Goal: Task Accomplishment & Management: Manage account settings

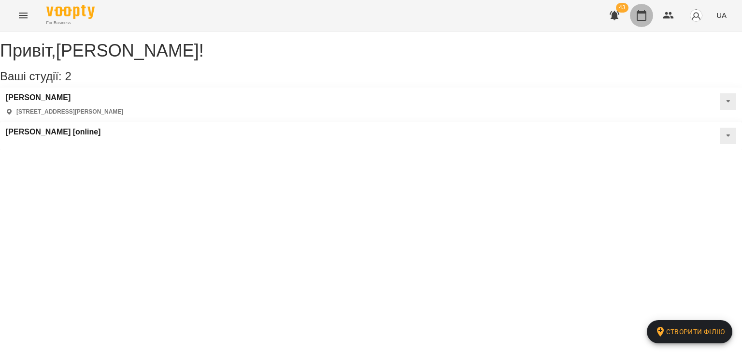
click at [650, 21] on button "button" at bounding box center [641, 15] width 23 height 23
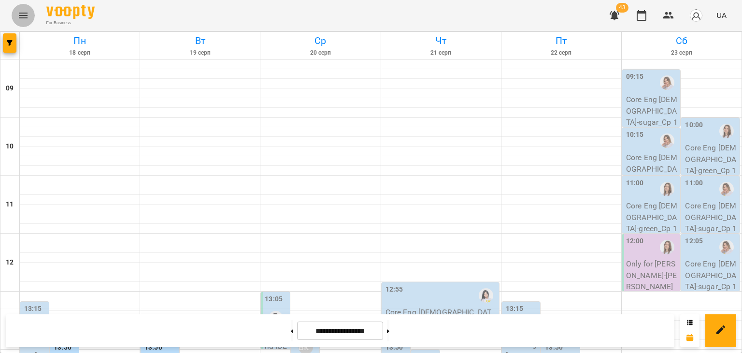
click at [21, 20] on icon "Menu" at bounding box center [23, 16] width 12 height 12
click at [12, 42] on icon "button" at bounding box center [10, 43] width 6 height 6
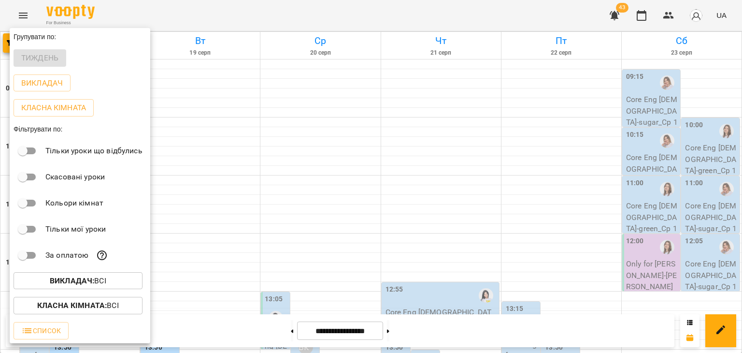
click at [81, 281] on b "Викладач :" at bounding box center [72, 280] width 44 height 9
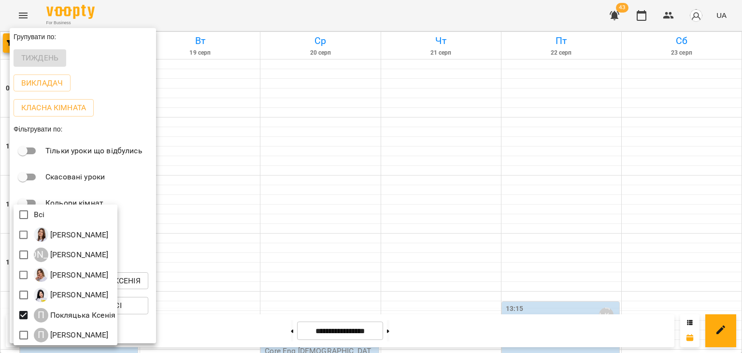
click at [279, 238] on div at bounding box center [371, 176] width 742 height 353
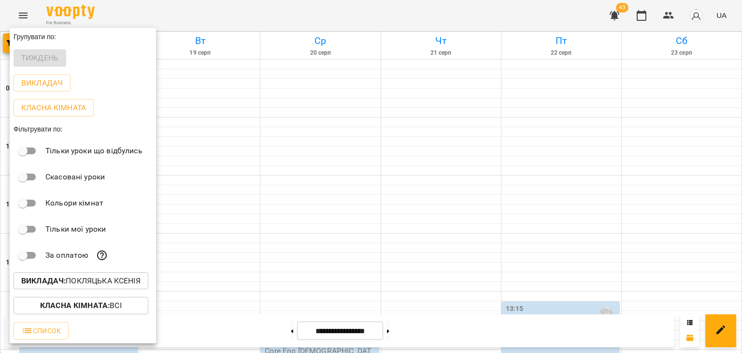
click at [279, 238] on div at bounding box center [371, 176] width 742 height 353
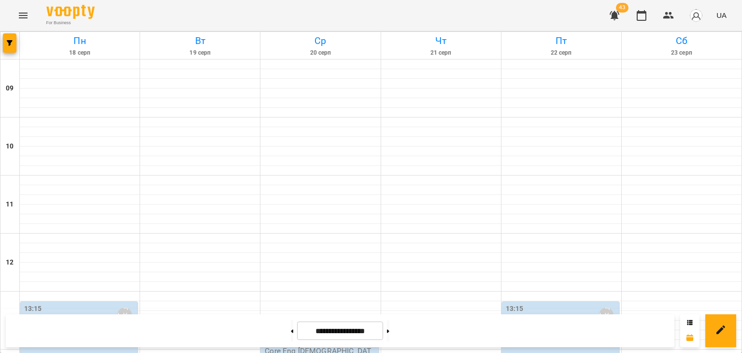
scroll to position [354, 0]
click at [665, 19] on icon "button" at bounding box center [669, 16] width 12 height 12
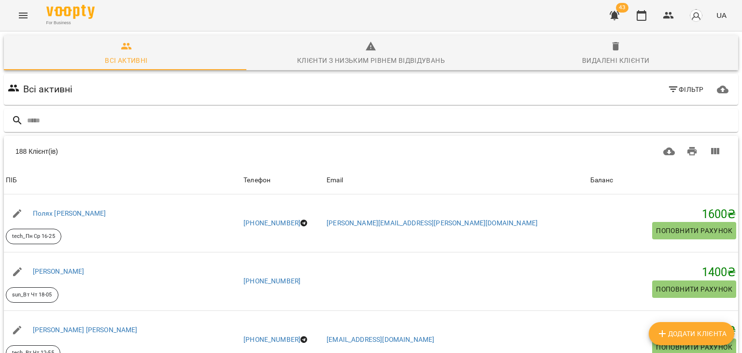
click at [684, 87] on span "Фільтр" at bounding box center [686, 90] width 36 height 12
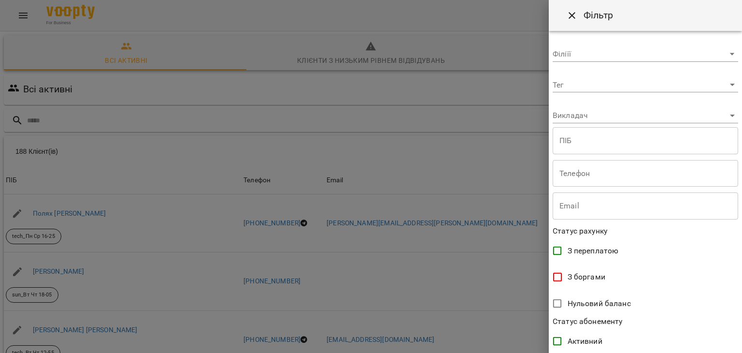
click at [609, 93] on div "**********" at bounding box center [645, 192] width 193 height 322
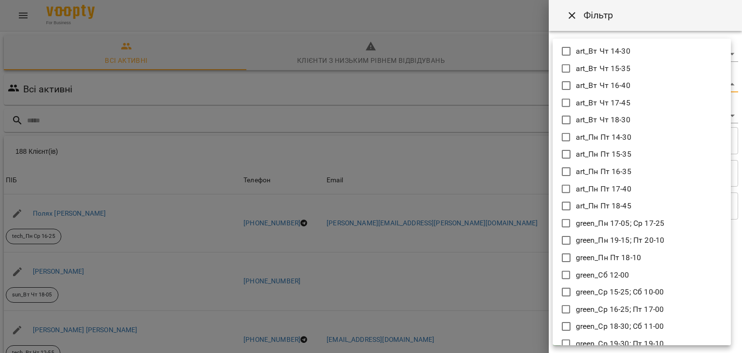
click at [609, 86] on body "For Business 43 UA Всі активні Клієнти з низьким рівнем відвідувань Видалені кл…" at bounding box center [371, 252] width 742 height 505
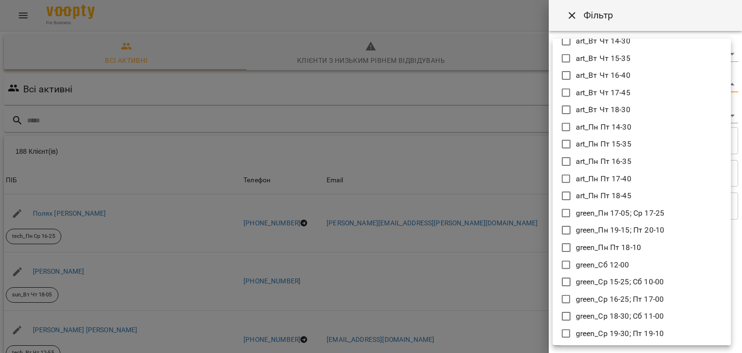
scroll to position [8, 0]
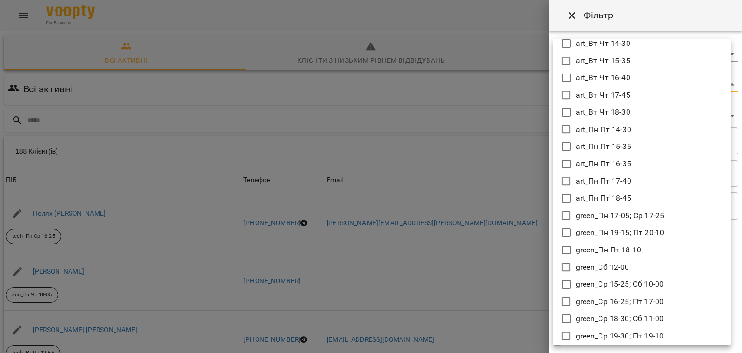
click at [483, 126] on div at bounding box center [371, 176] width 742 height 353
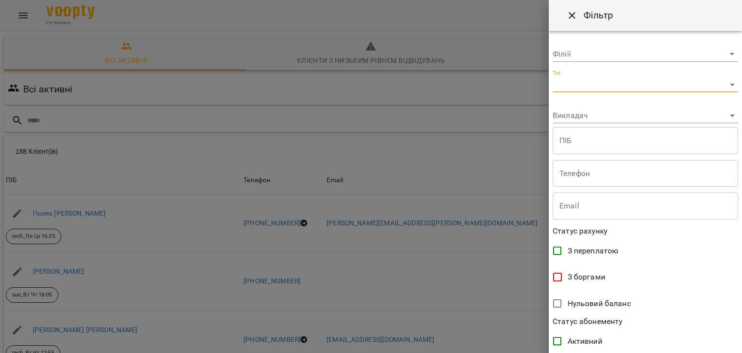
click at [568, 91] on body "For Business 43 UA Всі активні Клієнти з низьким рівнем відвідувань Видалені кл…" at bounding box center [371, 252] width 742 height 505
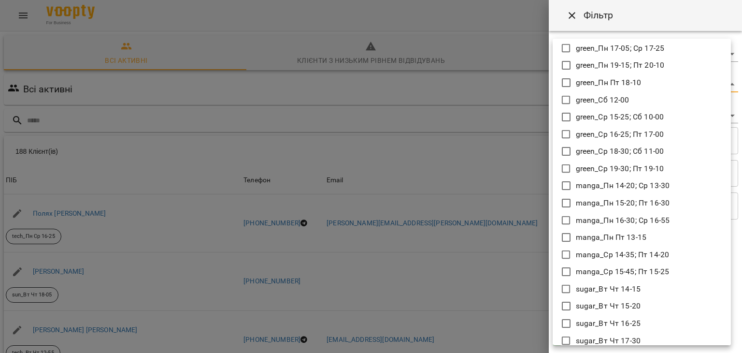
scroll to position [176, 0]
click at [519, 97] on div at bounding box center [371, 176] width 742 height 353
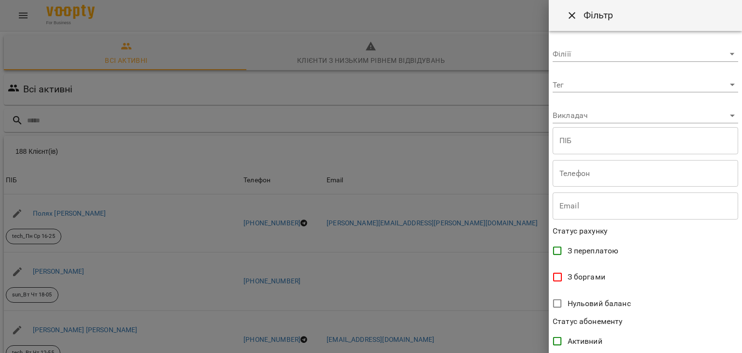
click at [519, 97] on div at bounding box center [371, 176] width 742 height 353
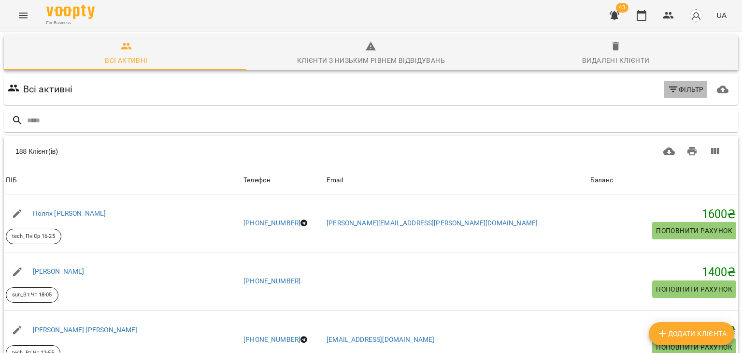
click at [670, 84] on icon "button" at bounding box center [674, 90] width 12 height 12
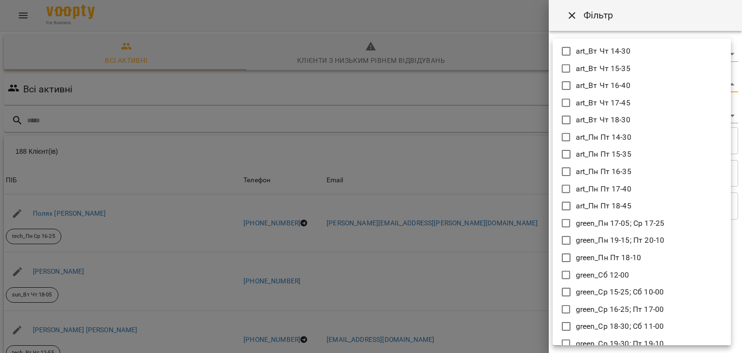
click at [616, 86] on body "For Business 43 UA Всі активні Клієнти з низьким рівнем відвідувань Видалені кл…" at bounding box center [371, 252] width 742 height 505
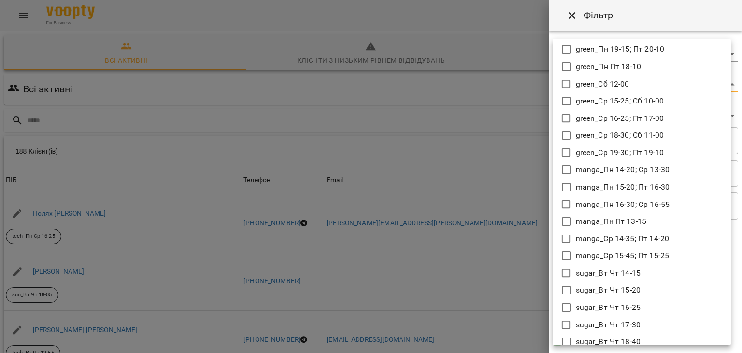
scroll to position [191, 0]
click at [518, 243] on div at bounding box center [371, 176] width 742 height 353
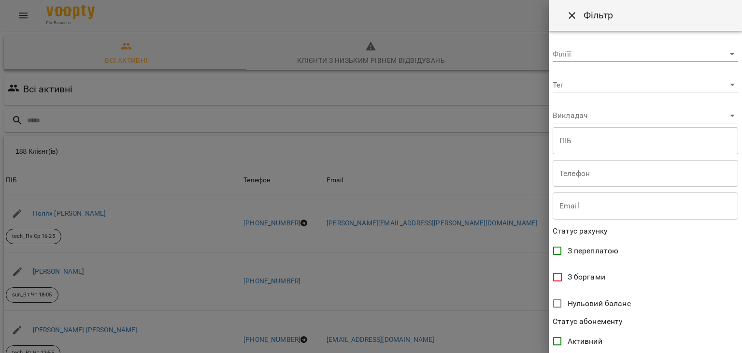
click at [527, 60] on div at bounding box center [371, 176] width 742 height 353
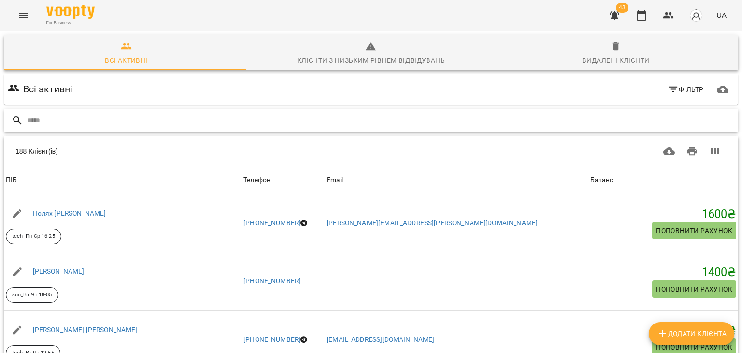
click at [621, 115] on input "text" at bounding box center [380, 121] width 707 height 16
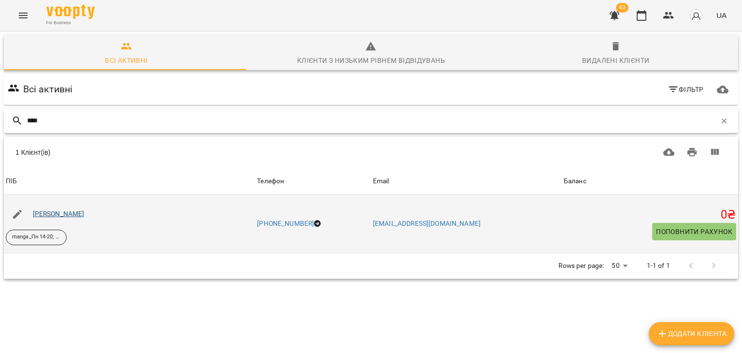
type input "****"
click at [85, 213] on link "[PERSON_NAME]" at bounding box center [59, 214] width 52 height 8
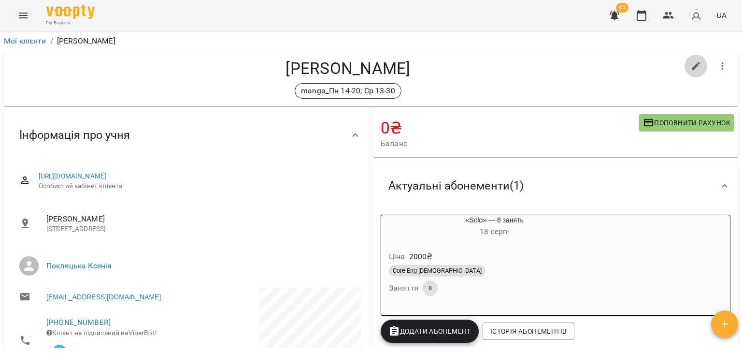
click at [690, 66] on icon "button" at bounding box center [696, 66] width 12 height 12
select select "**"
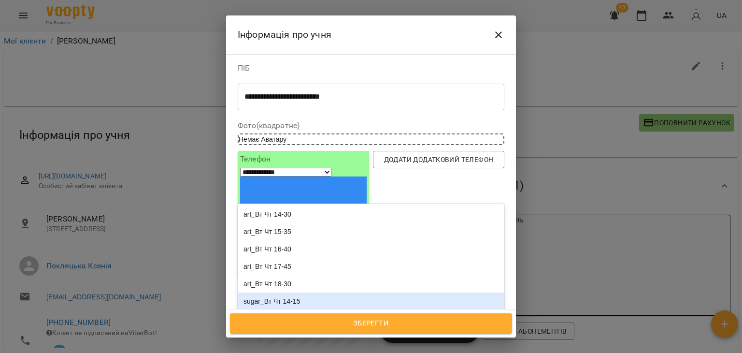
type input "*"
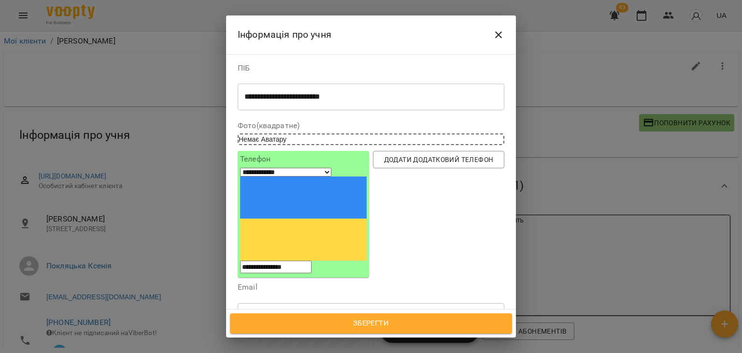
type input "**********"
click at [315, 334] on b "manga_Вт Чт 18-00" at bounding box center [297, 338] width 63 height 8
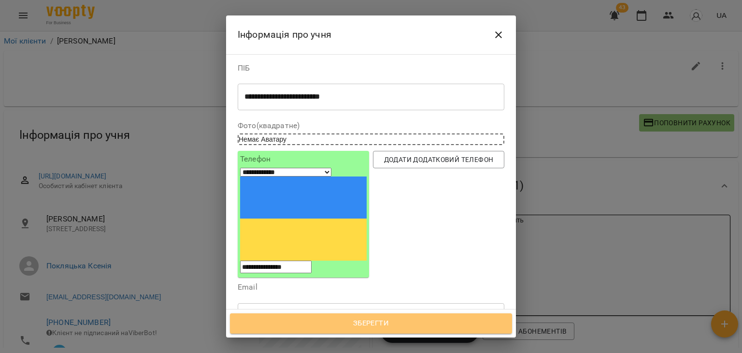
click at [352, 319] on span "Зберегти" at bounding box center [371, 323] width 261 height 13
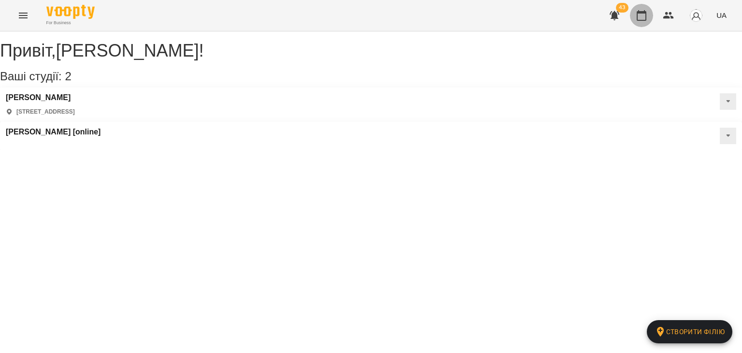
click at [640, 21] on button "button" at bounding box center [641, 15] width 23 height 23
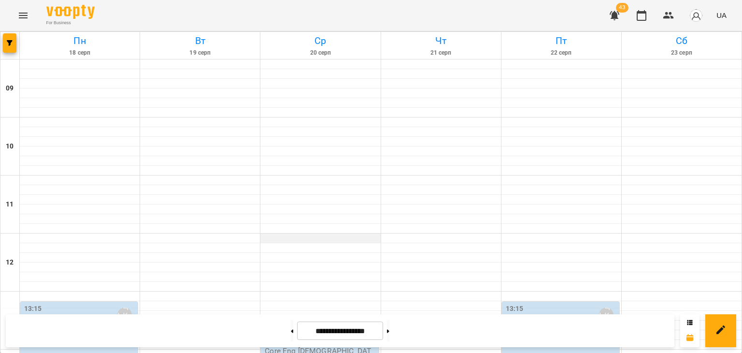
scroll to position [339, 0]
click at [17, 17] on button "Menu" at bounding box center [23, 15] width 23 height 23
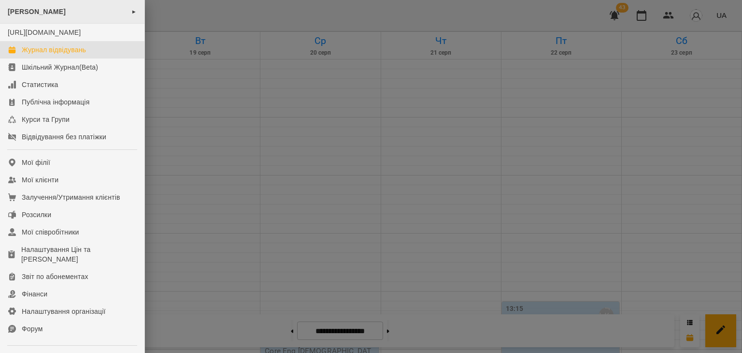
click at [135, 13] on div "Okey Dokey ►" at bounding box center [72, 12] width 144 height 24
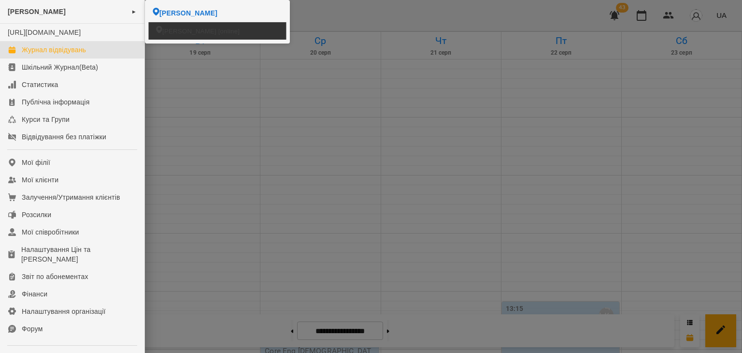
click at [176, 37] on li "[PERSON_NAME] [online]" at bounding box center [218, 30] width 138 height 17
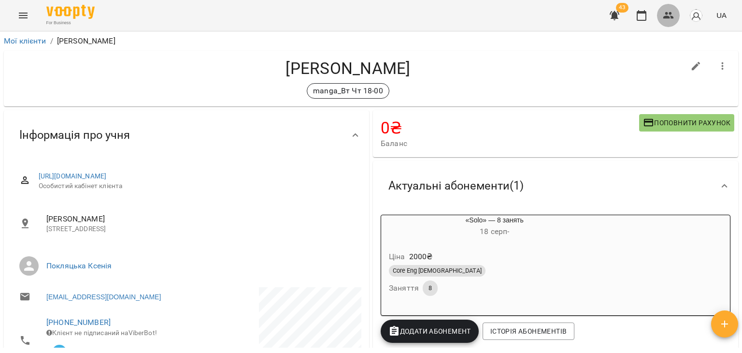
click at [674, 18] on button "button" at bounding box center [668, 15] width 23 height 23
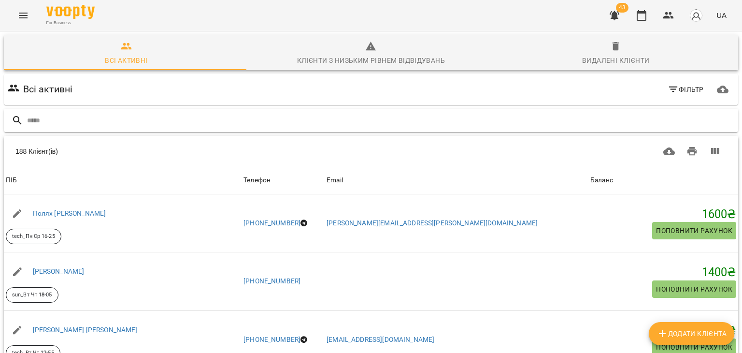
click at [413, 120] on input "text" at bounding box center [380, 121] width 707 height 16
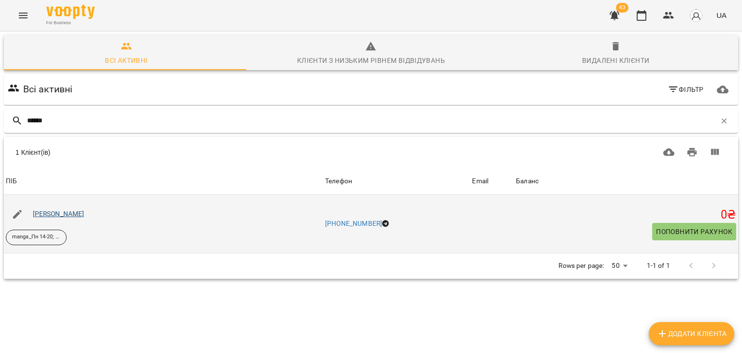
type input "******"
click at [39, 213] on link "[PERSON_NAME]" at bounding box center [59, 214] width 52 height 8
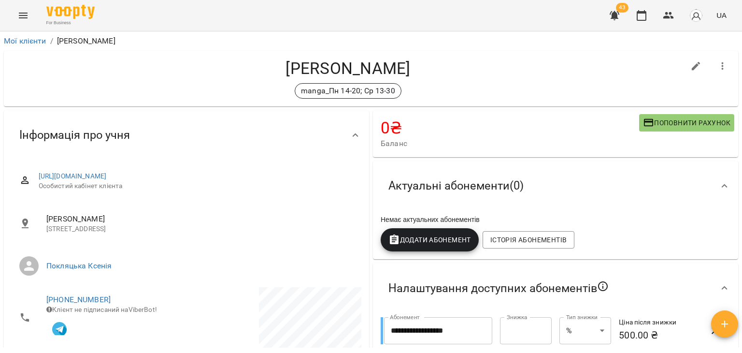
click at [386, 82] on div "Коваль Валерія Дмитрівна manga_Пн 14-20; Ср 13-30" at bounding box center [348, 78] width 673 height 40
click at [384, 91] on p "manga_Пн 14-20; Ср 13-30" at bounding box center [348, 91] width 94 height 12
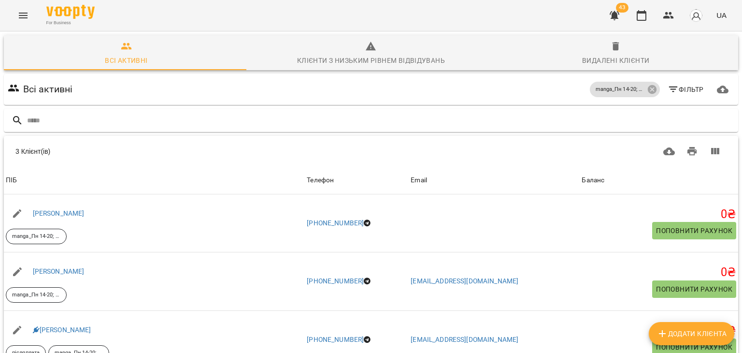
scroll to position [75, 0]
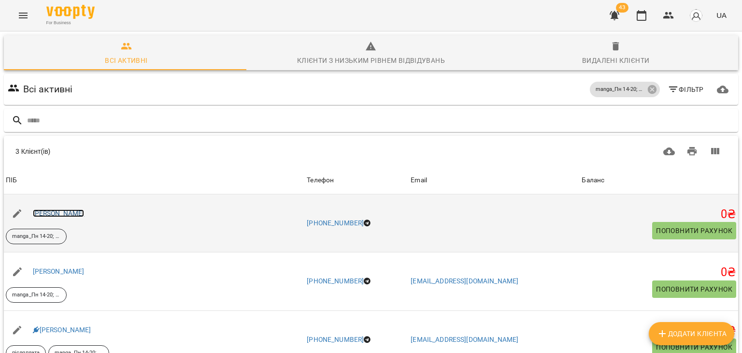
click at [85, 209] on link "[PERSON_NAME]" at bounding box center [59, 213] width 52 height 8
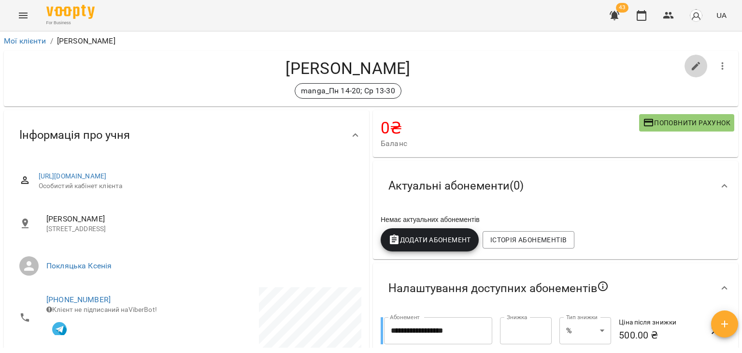
click at [690, 66] on icon "button" at bounding box center [696, 66] width 12 height 12
select select "**"
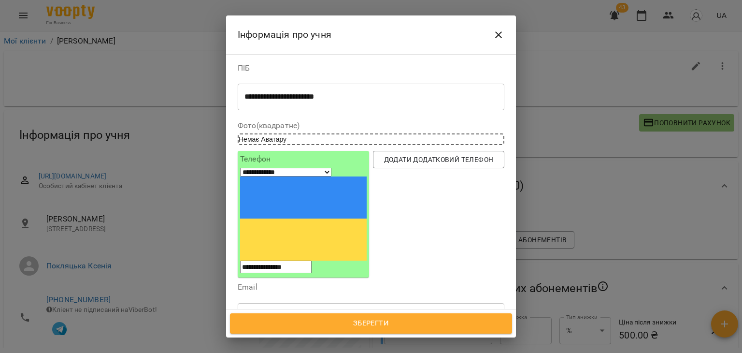
type input "*"
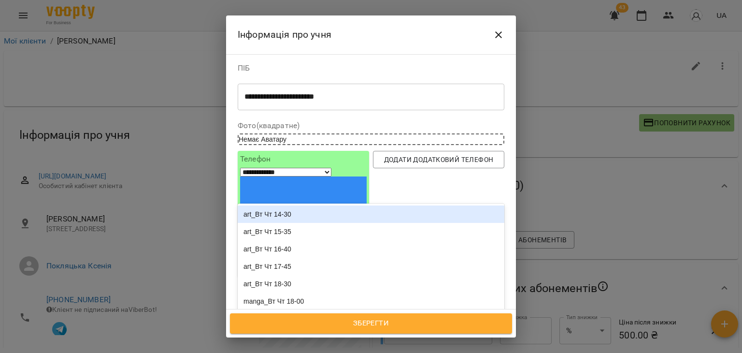
type input "*****"
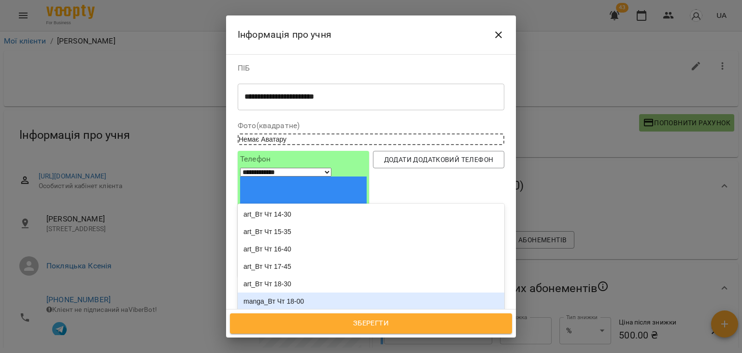
click at [327, 292] on div "manga_Вт Чт 18-00" at bounding box center [371, 300] width 267 height 17
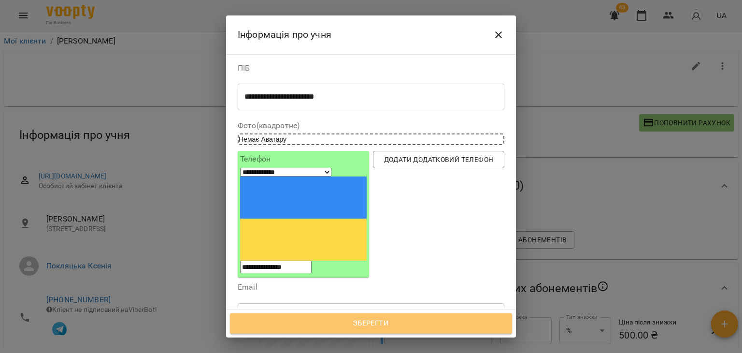
click at [341, 320] on span "Зберегти" at bounding box center [371, 323] width 261 height 13
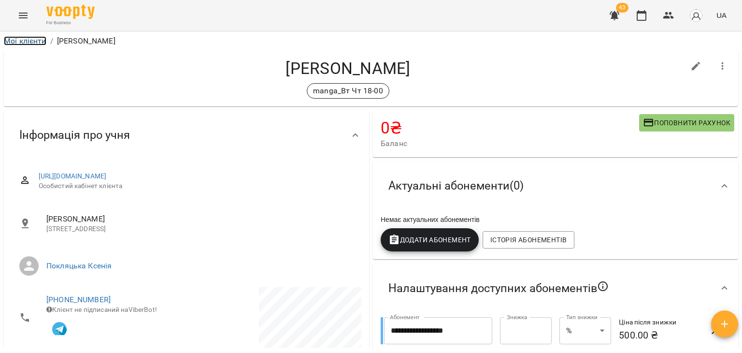
click at [36, 41] on link "Мої клієнти" at bounding box center [25, 40] width 43 height 9
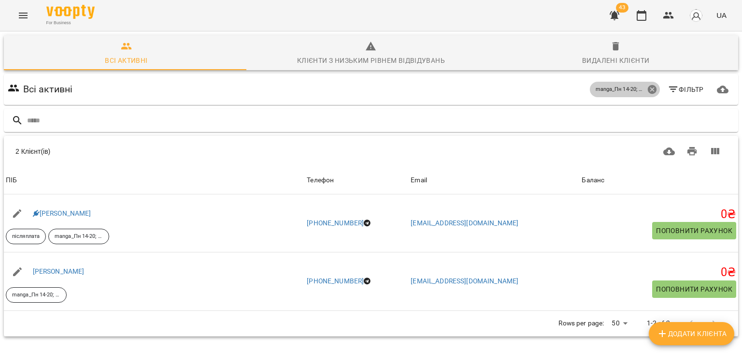
click at [647, 89] on icon at bounding box center [652, 89] width 11 height 11
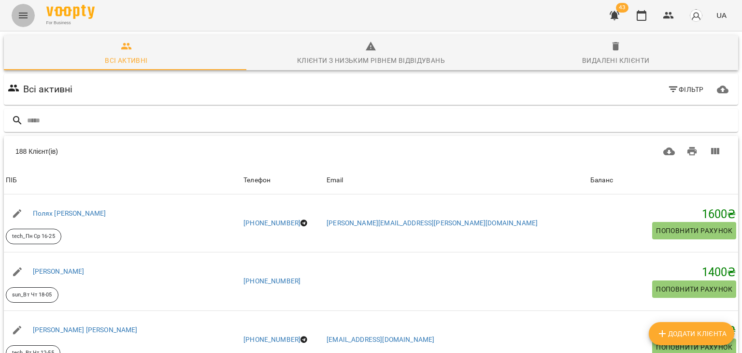
click at [31, 19] on button "Menu" at bounding box center [23, 15] width 23 height 23
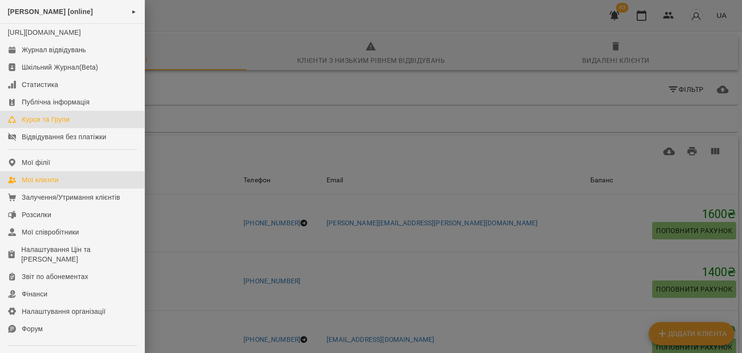
click at [57, 123] on link "Курси та Групи" at bounding box center [72, 119] width 144 height 17
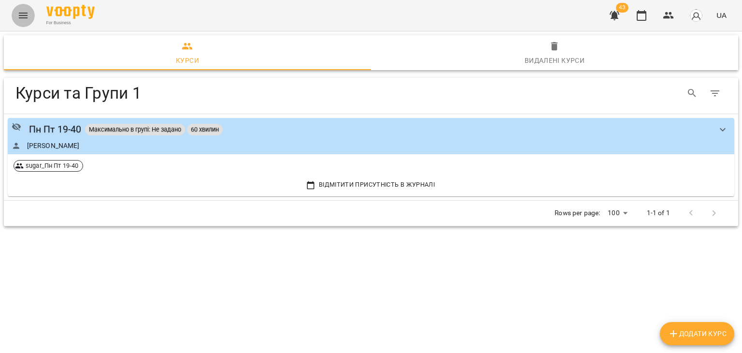
click at [27, 18] on icon "Menu" at bounding box center [23, 16] width 12 height 12
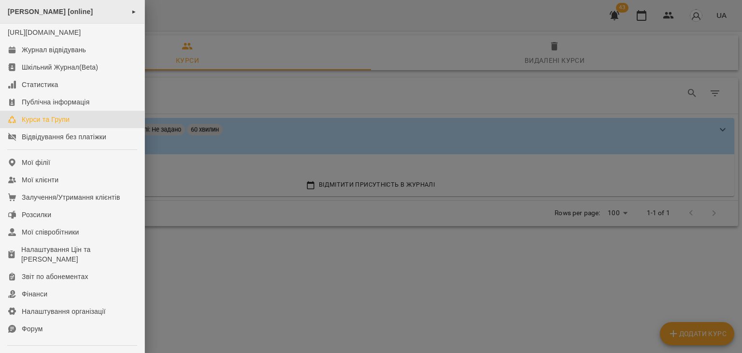
click at [108, 7] on div "[PERSON_NAME] [online] ►" at bounding box center [72, 12] width 144 height 24
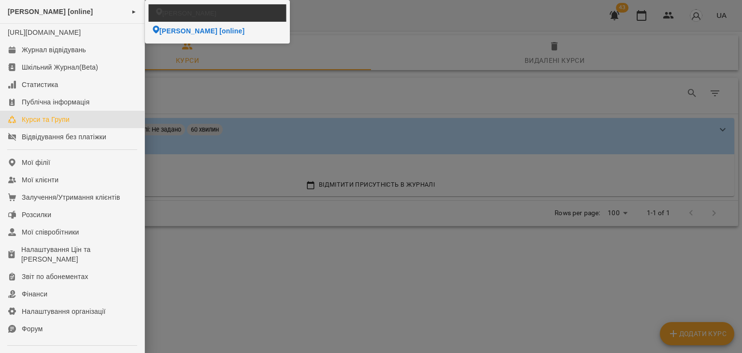
click at [188, 14] on span "[PERSON_NAME]" at bounding box center [189, 12] width 54 height 9
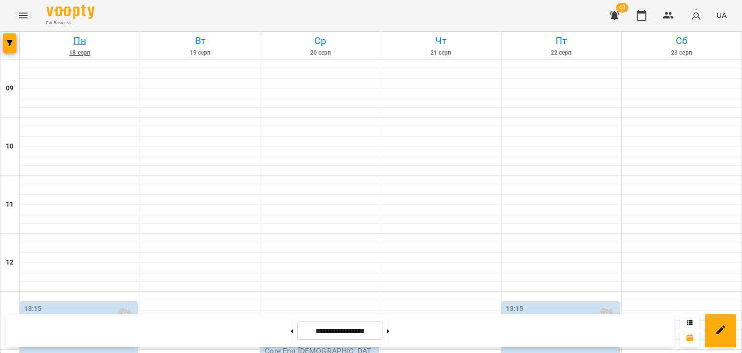
scroll to position [212, 0]
click at [20, 12] on icon "Menu" at bounding box center [23, 16] width 12 height 12
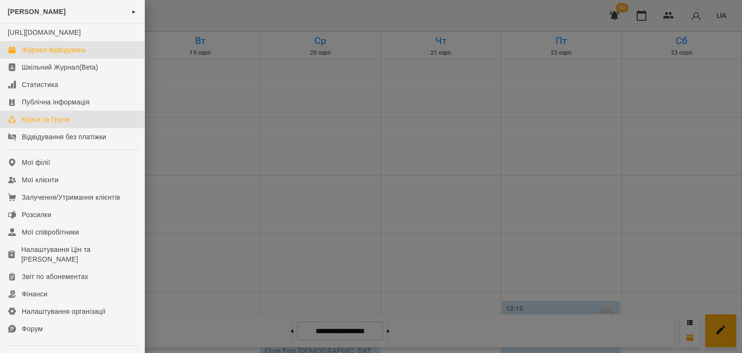
click at [57, 124] on div "Курси та Групи" at bounding box center [46, 119] width 48 height 10
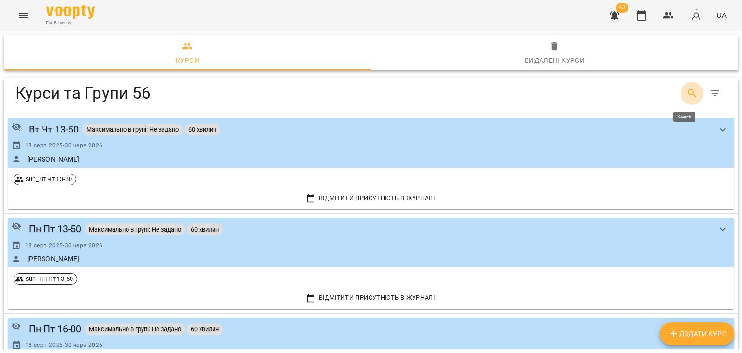
click at [692, 95] on button "Search" at bounding box center [692, 93] width 23 height 23
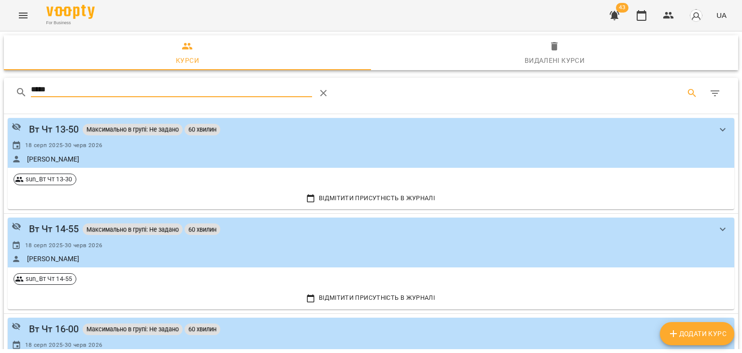
type input "*****"
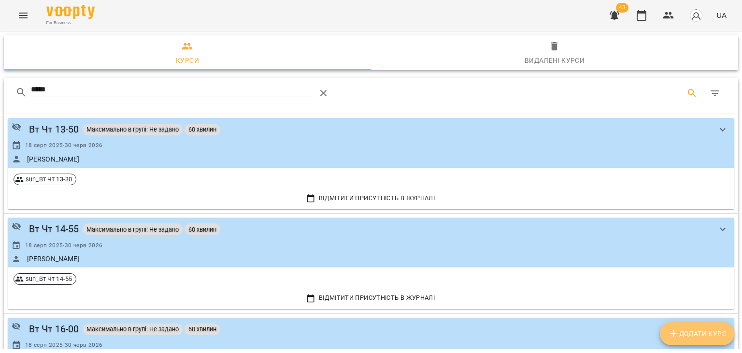
click at [670, 341] on button "Додати Курс" at bounding box center [697, 333] width 74 height 23
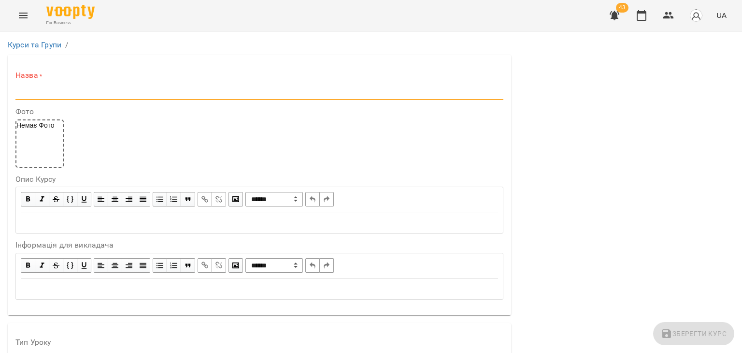
click at [52, 93] on input "text" at bounding box center [259, 92] width 488 height 15
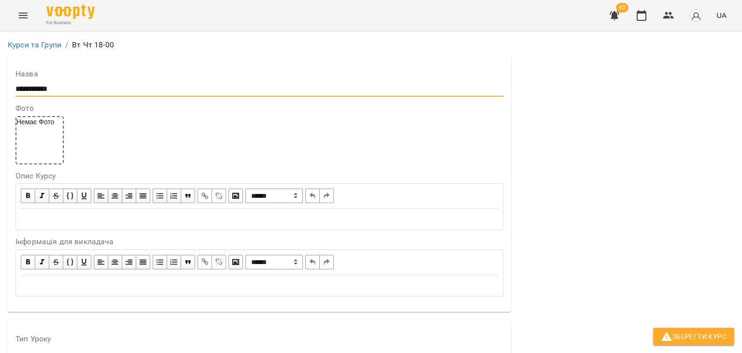
scroll to position [197, 0]
type input "**********"
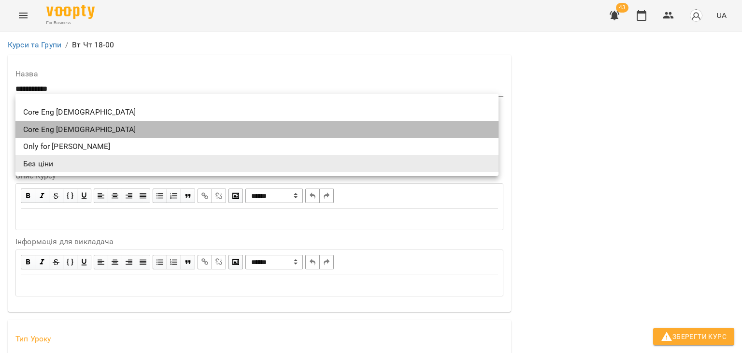
click at [82, 126] on li "Core Eng [DEMOGRAPHIC_DATA]" at bounding box center [256, 129] width 483 height 17
type input "**********"
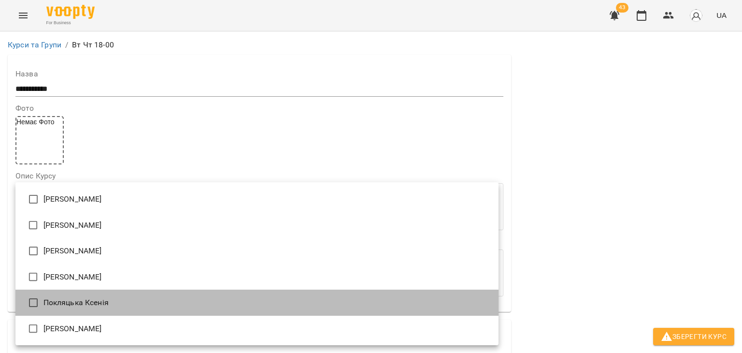
click at [61, 302] on li "Покляцька Ксенія" at bounding box center [256, 302] width 483 height 26
type input "**********"
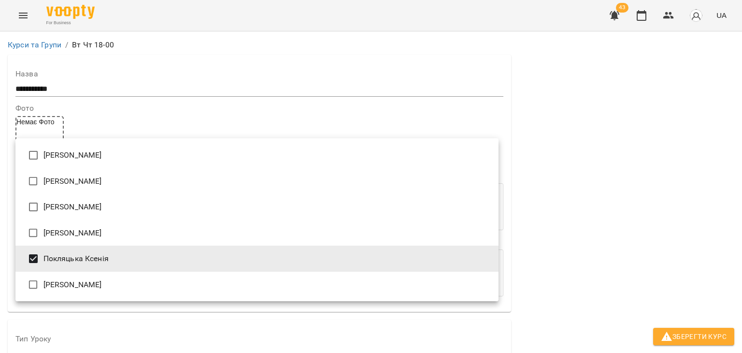
click at [603, 157] on div at bounding box center [371, 176] width 742 height 353
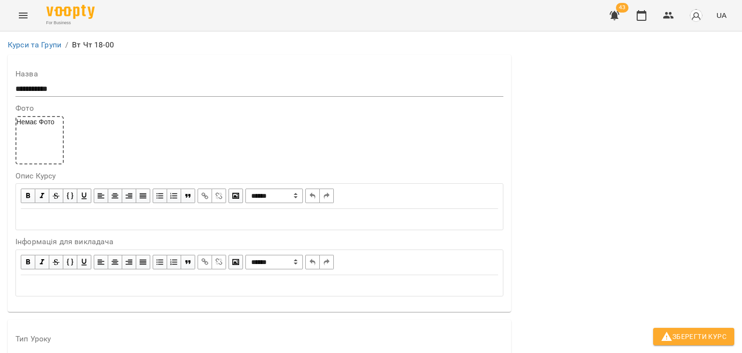
scroll to position [532, 0]
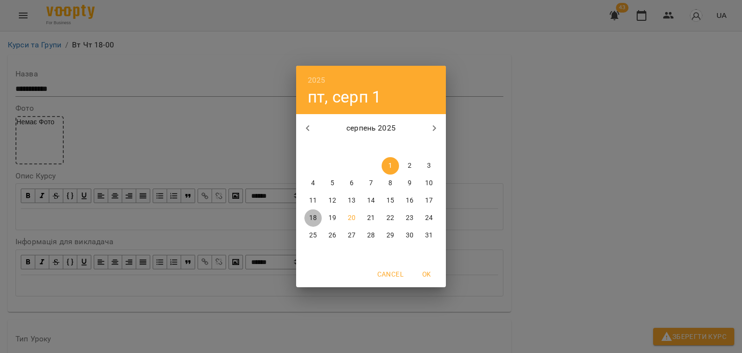
click at [318, 216] on span "18" at bounding box center [312, 218] width 17 height 10
type input "**********"
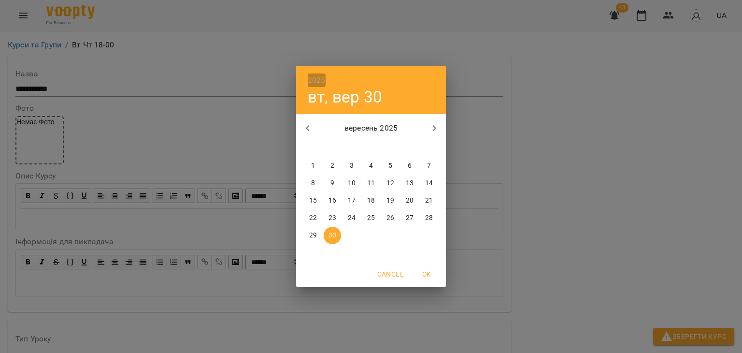
click at [310, 84] on h6 "2025" at bounding box center [317, 80] width 18 height 14
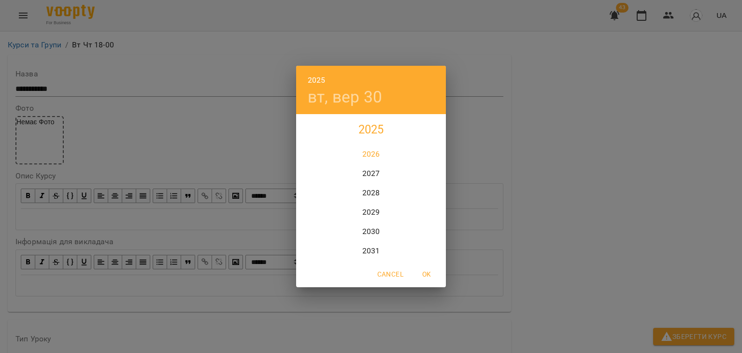
click at [371, 154] on div "2026" at bounding box center [371, 153] width 150 height 19
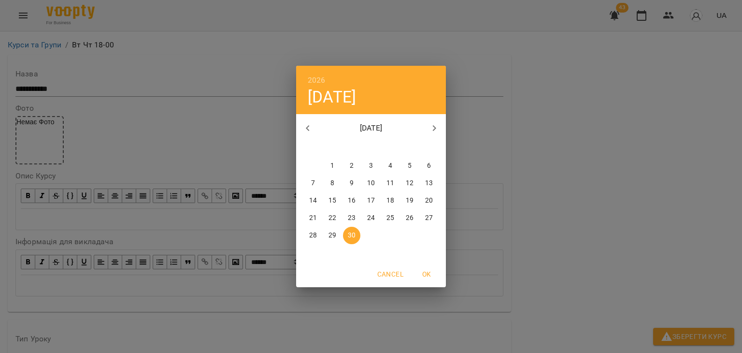
click at [313, 124] on icon "button" at bounding box center [308, 128] width 12 height 12
click at [331, 236] on p "30" at bounding box center [332, 235] width 8 height 10
type input "**********"
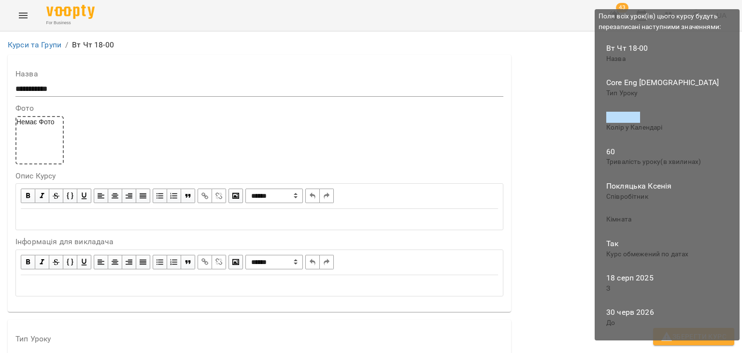
click at [664, 331] on icon "button" at bounding box center [667, 336] width 12 height 12
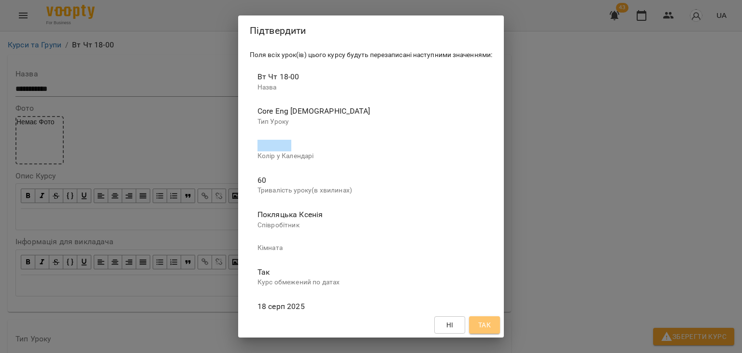
click at [488, 323] on span "Так" at bounding box center [484, 325] width 13 height 12
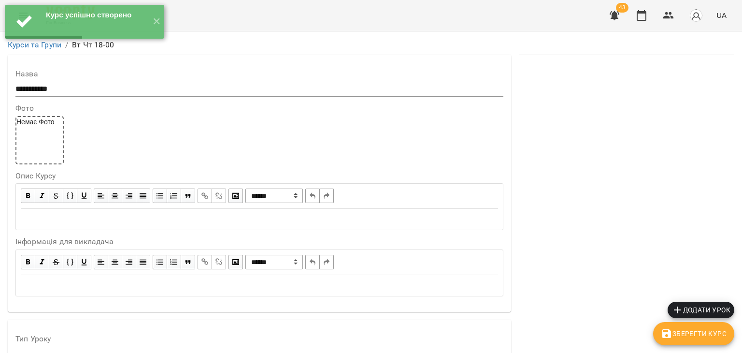
scroll to position [826, 0]
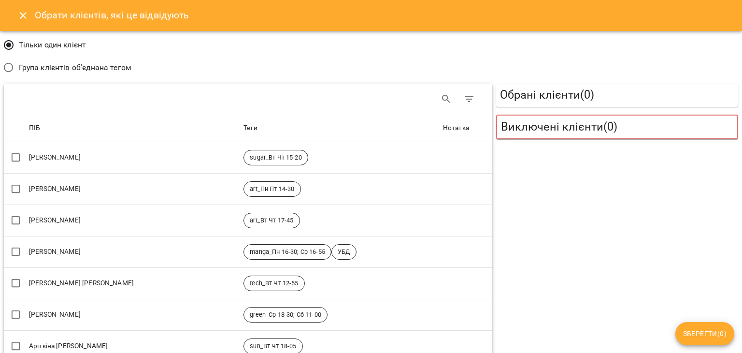
click at [107, 73] on label "Група клієнтів об'єднана тегом" at bounding box center [65, 67] width 133 height 20
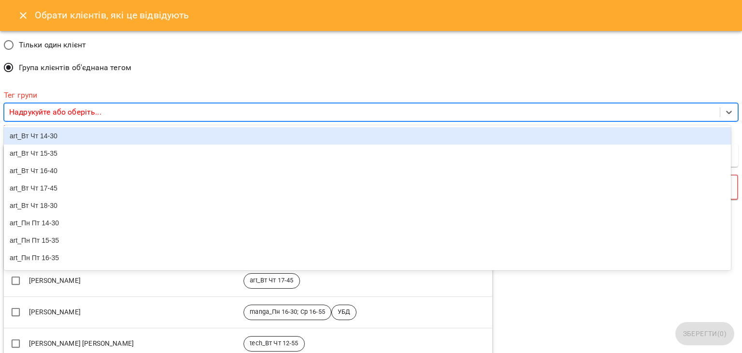
click at [109, 109] on div "Надрукуйте або оберіть..." at bounding box center [361, 112] width 715 height 18
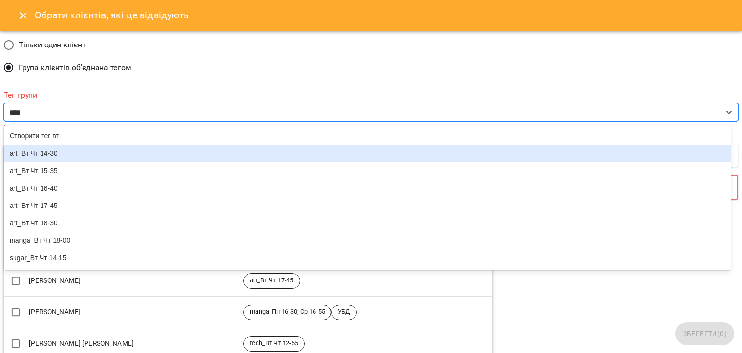
type input "*****"
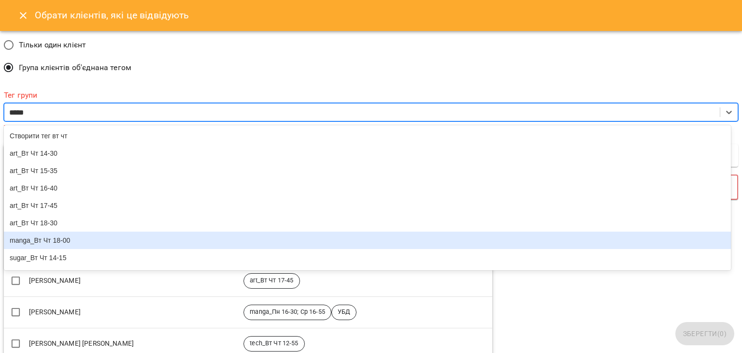
click at [65, 248] on div "manga_Вт Чт 18-00" at bounding box center [367, 239] width 727 height 17
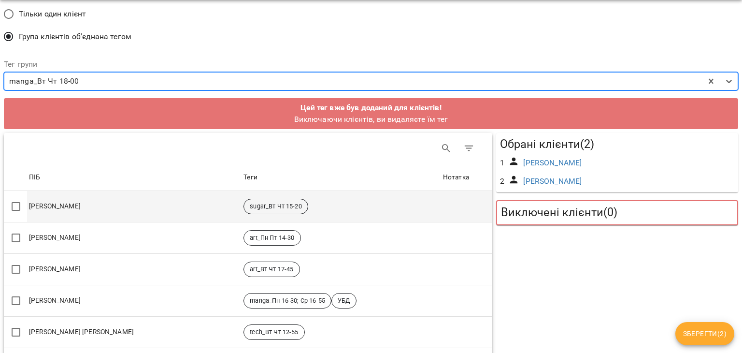
scroll to position [35, 0]
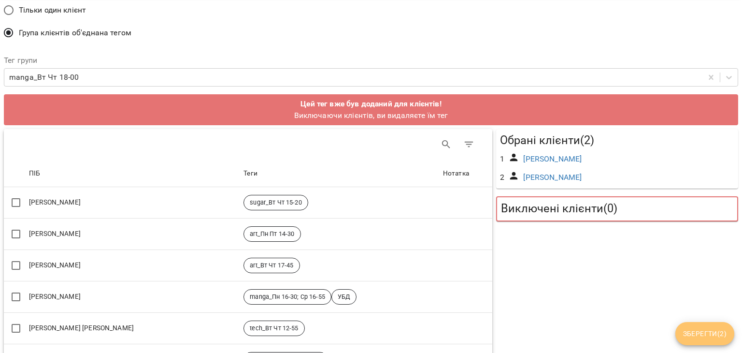
click at [689, 336] on span "Зберегти ( 2 )" at bounding box center [704, 333] width 43 height 12
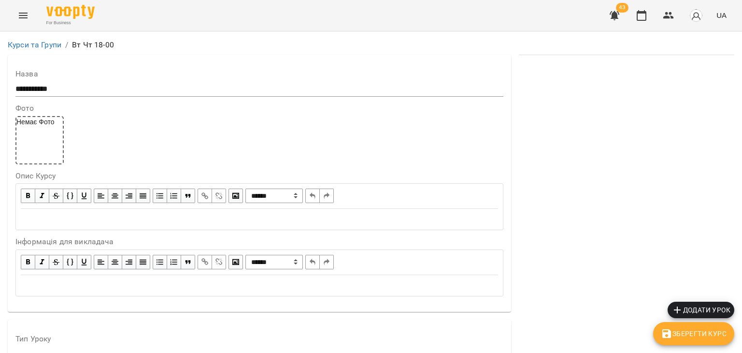
click at [667, 332] on icon "button" at bounding box center [666, 333] width 9 height 9
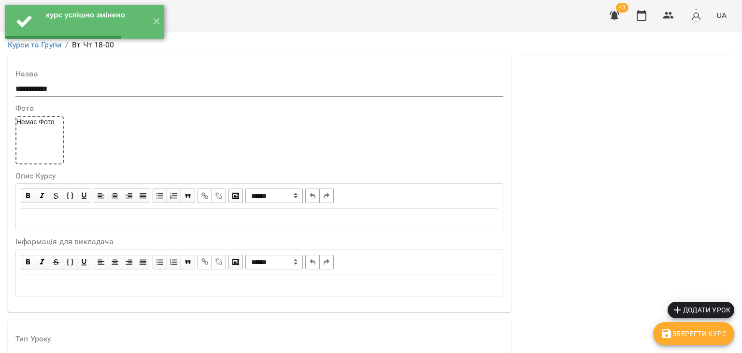
scroll to position [0, 0]
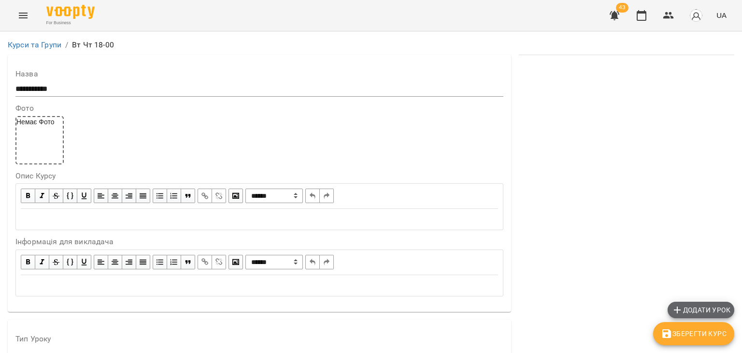
click at [688, 313] on span "Додати урок" at bounding box center [700, 310] width 59 height 12
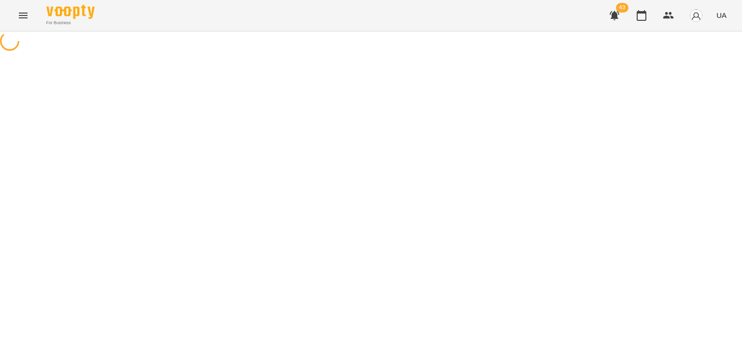
select select "**********"
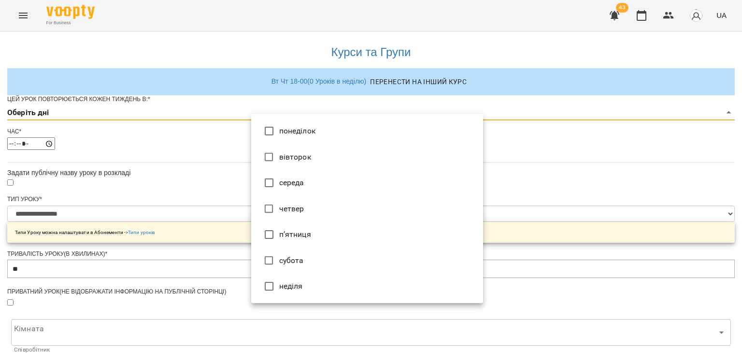
click at [305, 128] on body "**********" at bounding box center [371, 316] width 742 height 632
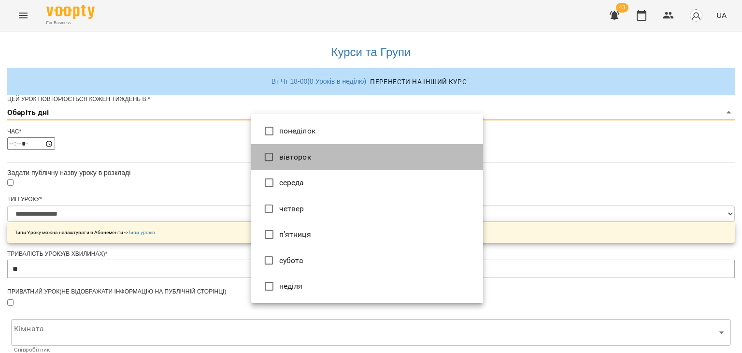
click at [292, 147] on li "вівторок" at bounding box center [367, 157] width 232 height 26
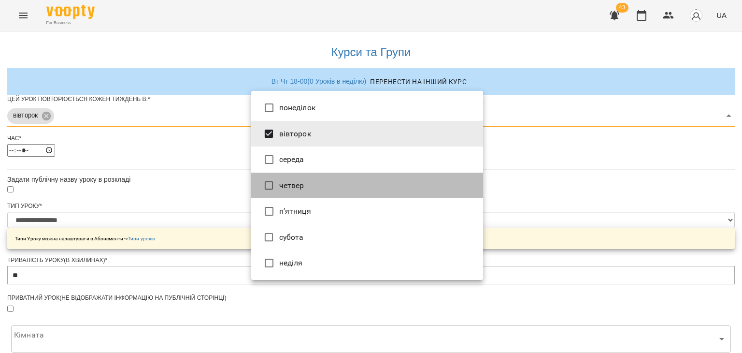
click at [300, 181] on li "четвер" at bounding box center [367, 185] width 232 height 26
type input "***"
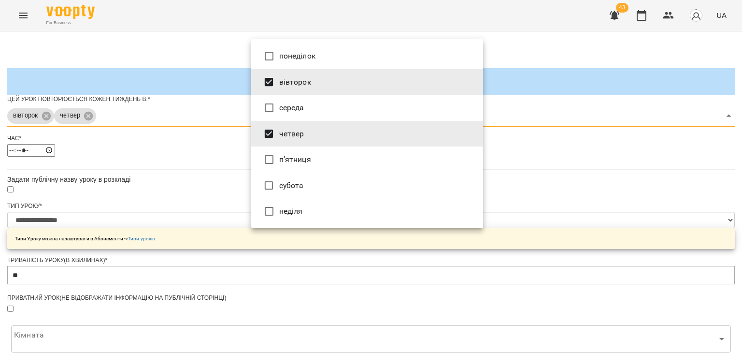
click at [159, 199] on div at bounding box center [371, 176] width 742 height 353
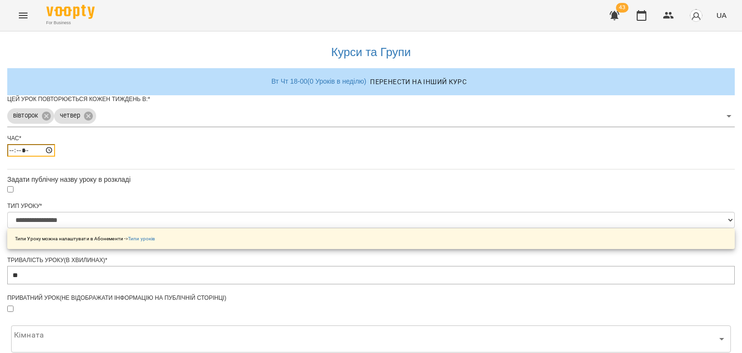
click at [55, 156] on input "*****" at bounding box center [31, 150] width 48 height 13
type input "*****"
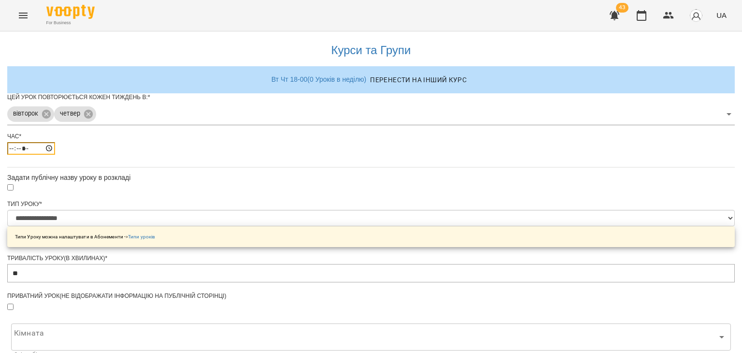
scroll to position [334, 0]
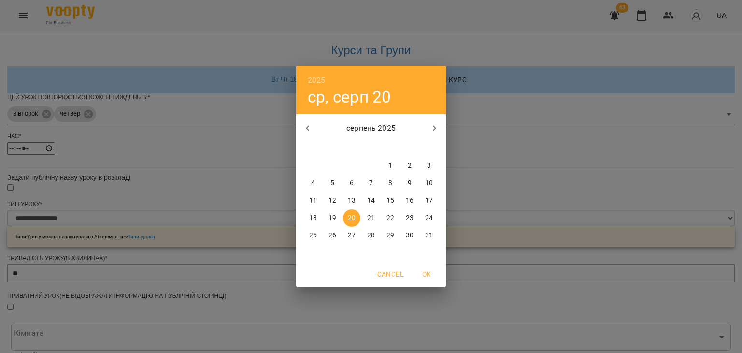
click at [309, 215] on p "18" at bounding box center [313, 218] width 8 height 10
type input "**********"
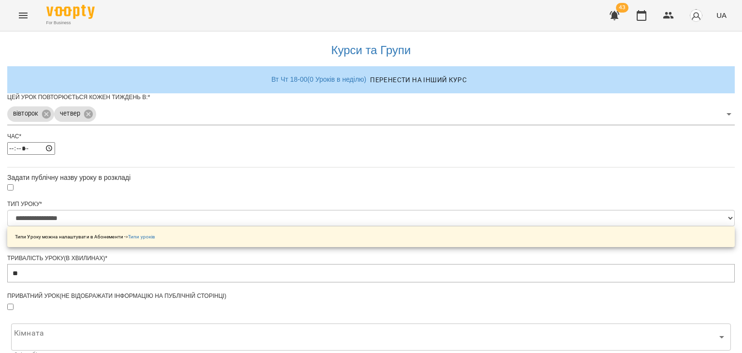
scroll to position [361, 0]
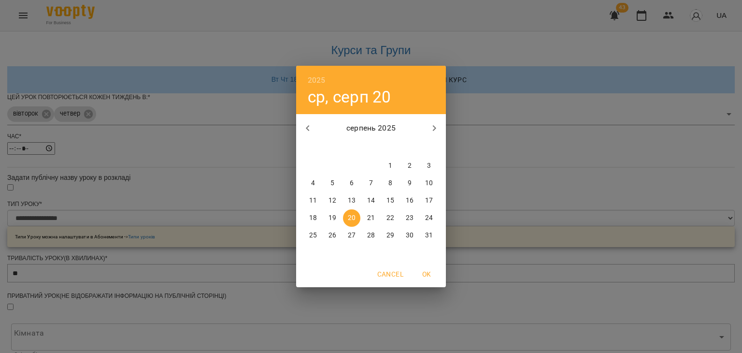
click at [321, 82] on h6 "2025" at bounding box center [317, 80] width 18 height 14
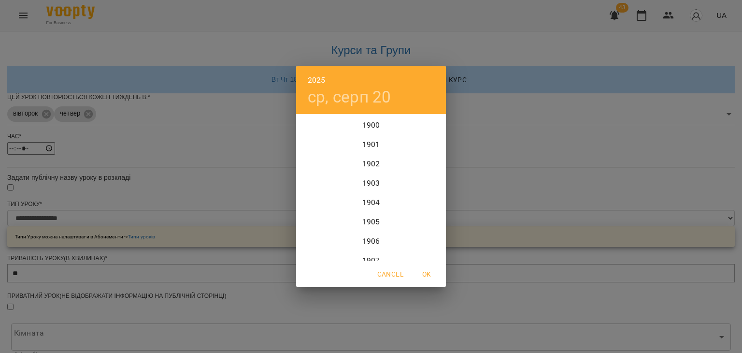
scroll to position [2357, 0]
click at [366, 209] on div "2026" at bounding box center [371, 211] width 150 height 19
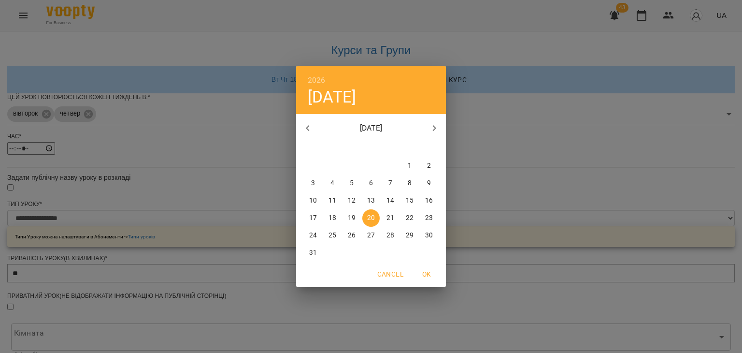
click at [307, 126] on icon "button" at bounding box center [307, 128] width 3 height 6
click at [431, 129] on icon "button" at bounding box center [434, 128] width 12 height 12
click at [328, 228] on button "30" at bounding box center [332, 235] width 17 height 17
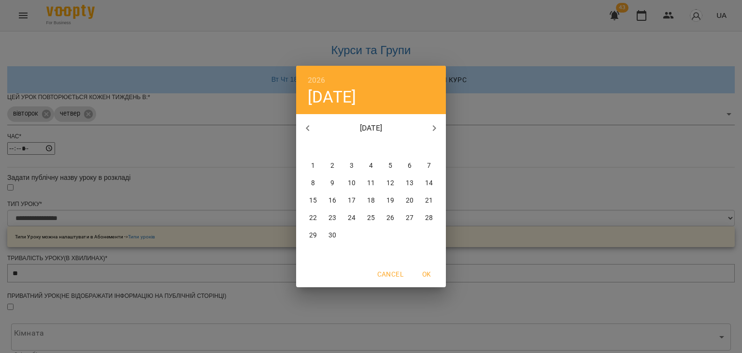
type input "**********"
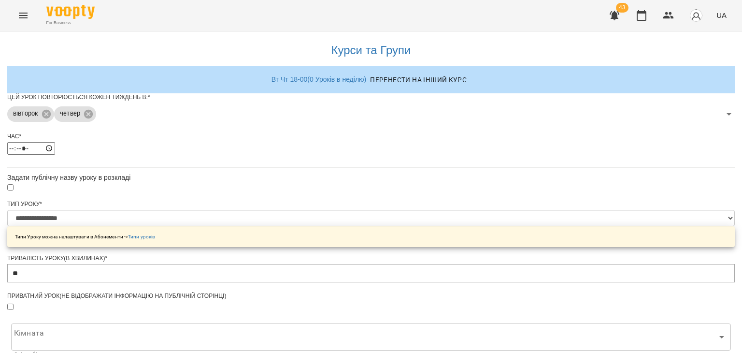
scroll to position [395, 0]
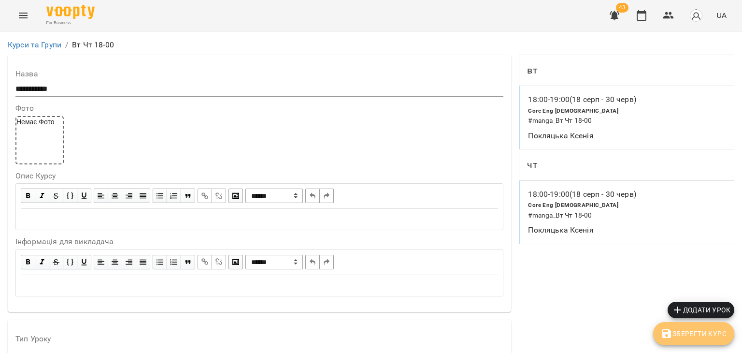
click at [685, 326] on button "Зберегти Курс" at bounding box center [693, 333] width 81 height 23
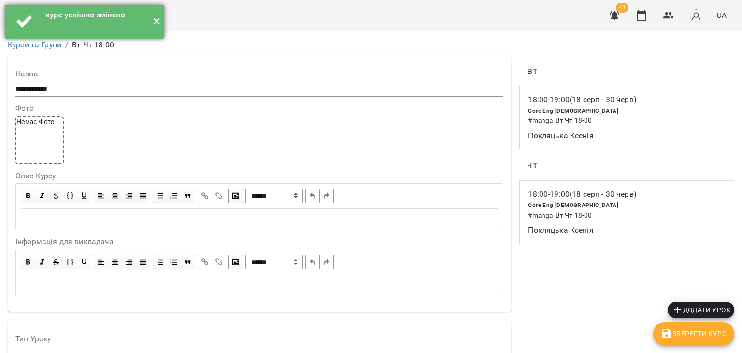
click at [153, 20] on button "✕" at bounding box center [156, 22] width 16 height 34
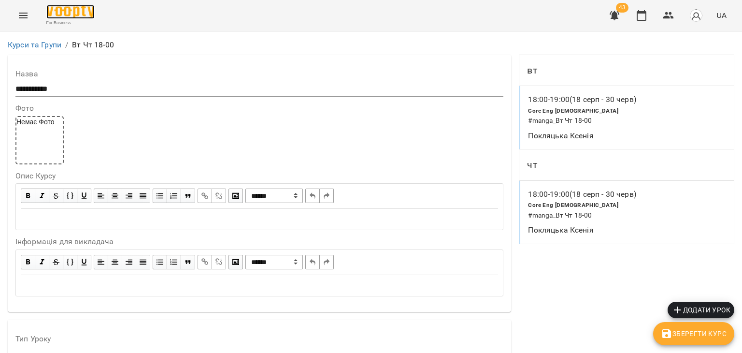
click at [66, 17] on img at bounding box center [70, 12] width 48 height 14
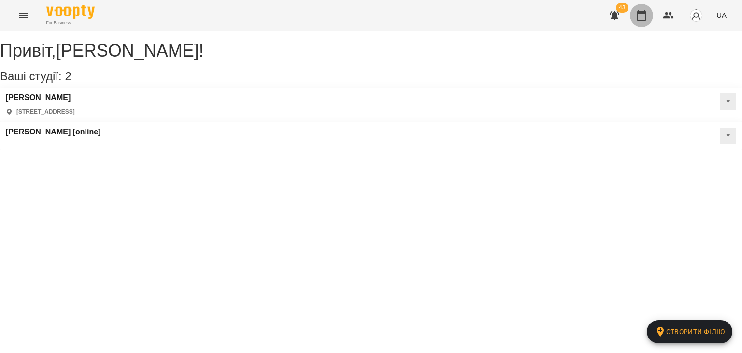
click at [644, 15] on icon "button" at bounding box center [642, 16] width 12 height 12
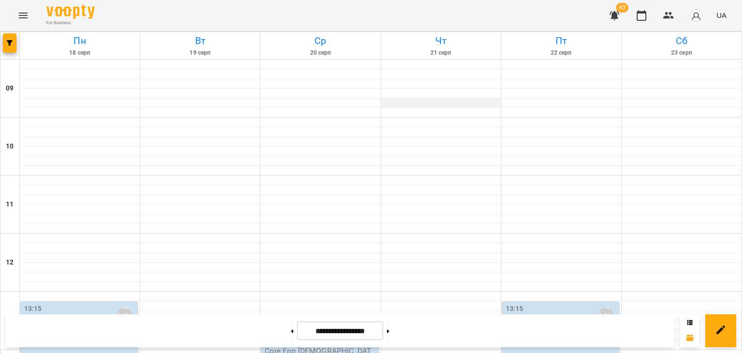
scroll to position [391, 0]
